Goal: Information Seeking & Learning: Learn about a topic

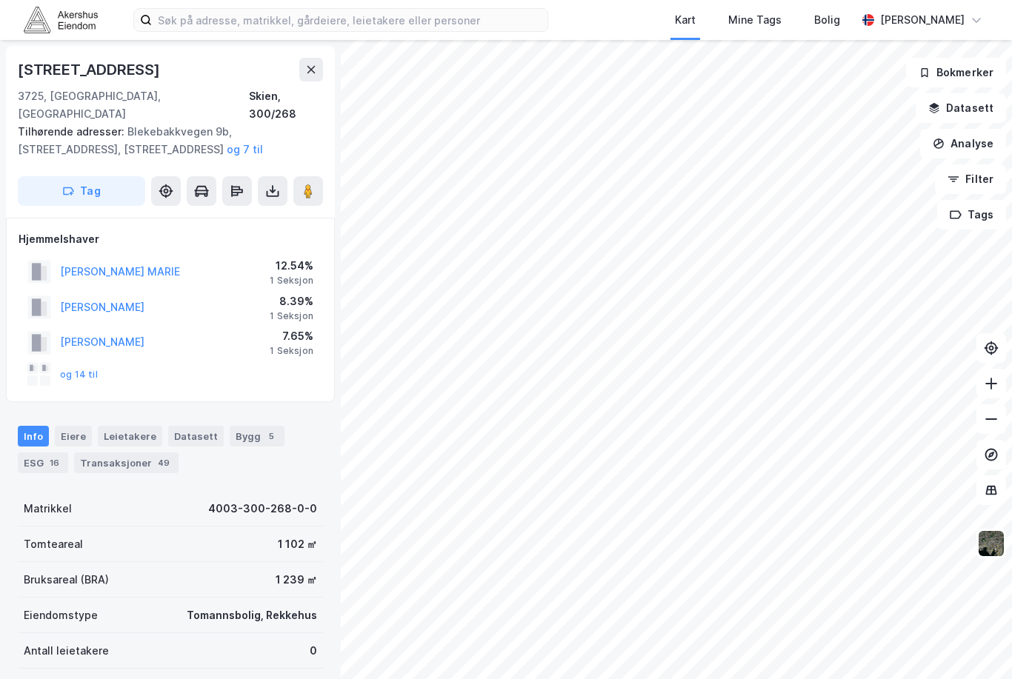
scroll to position [167, 0]
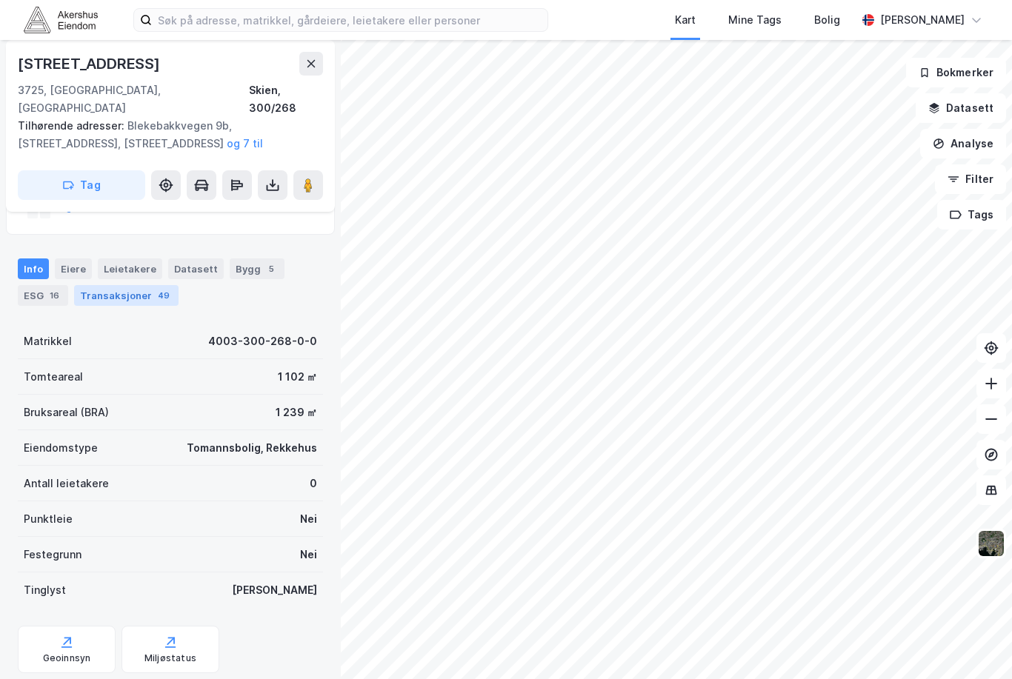
click at [131, 285] on div "Transaksjoner 49" at bounding box center [126, 295] width 104 height 21
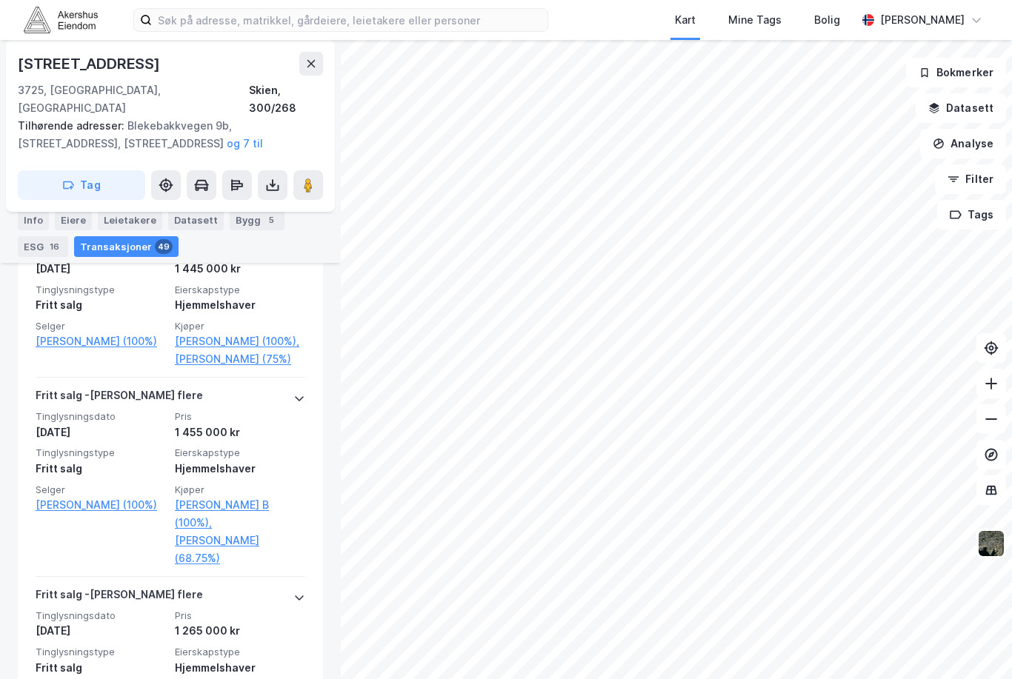
scroll to position [6804, 0]
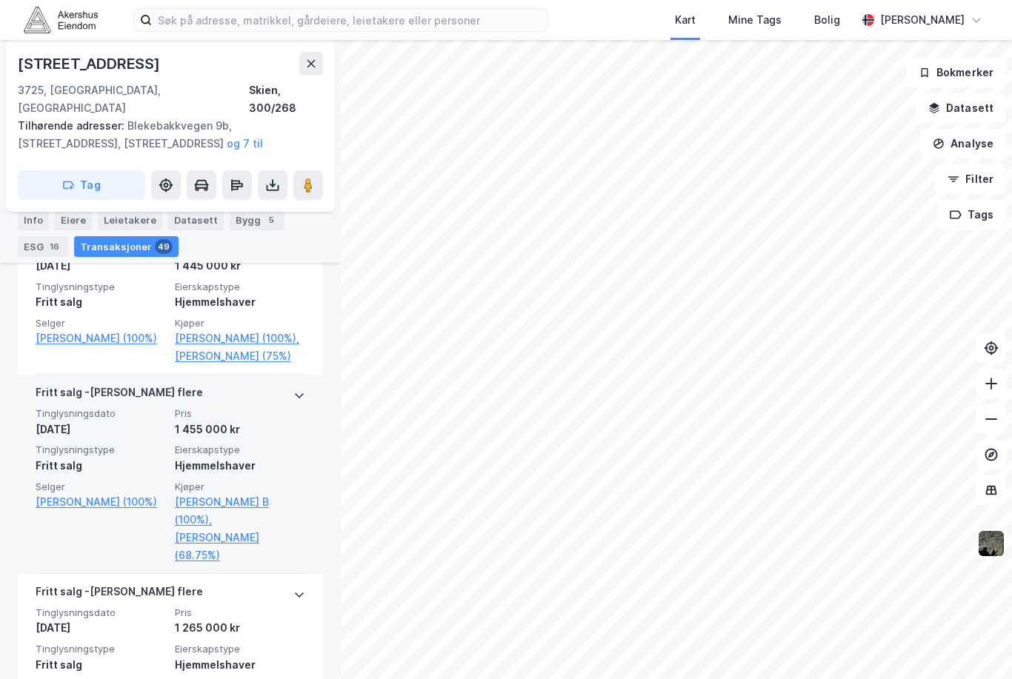
click at [284, 431] on div "1 455 000 kr" at bounding box center [240, 430] width 130 height 18
